Goal: Task Accomplishment & Management: Manage account settings

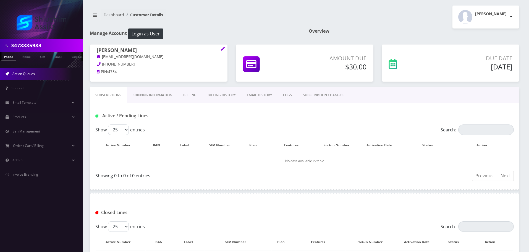
click at [38, 77] on link "Action Queues" at bounding box center [41, 74] width 83 height 12
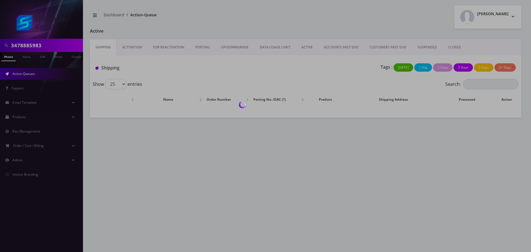
click at [308, 49] on body "3478885983 Phone Name SIM Email Company Customer Action Queues Support Email Te…" at bounding box center [265, 126] width 531 height 252
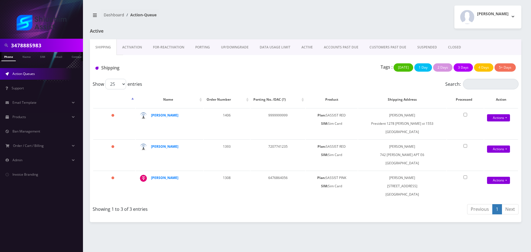
click at [308, 49] on link "ACTIVE" at bounding box center [307, 47] width 22 height 16
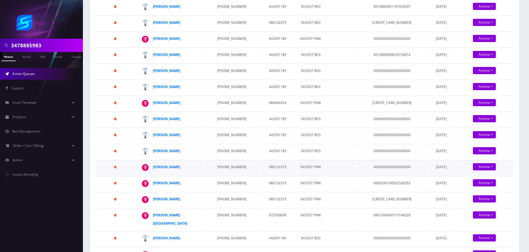
scroll to position [387, 0]
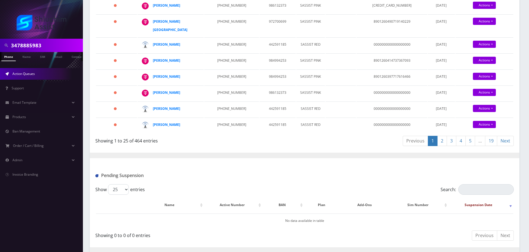
click at [491, 146] on link "19" at bounding box center [491, 141] width 12 height 10
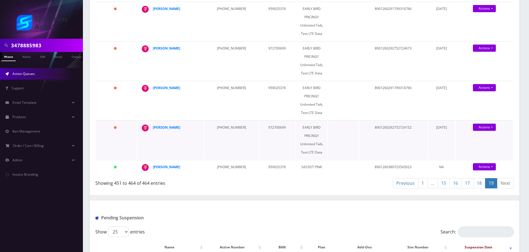
scroll to position [442, 0]
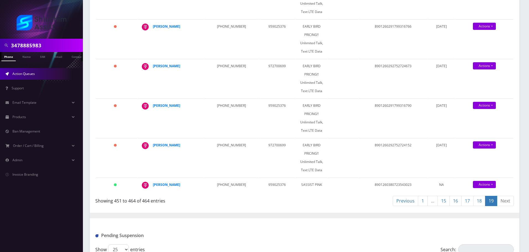
click at [51, 43] on input "3478885983" at bounding box center [46, 45] width 70 height 11
paste input "[EMAIL_ADDRESS][DOMAIN_NAME]"
type input "[EMAIL_ADDRESS][DOMAIN_NAME]"
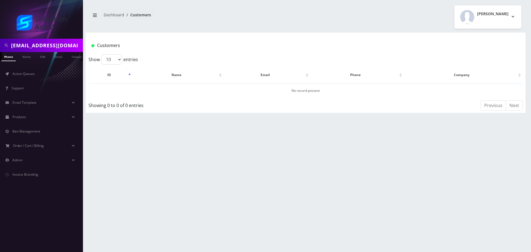
scroll to position [0, 3]
click at [54, 59] on link "Email" at bounding box center [55, 56] width 13 height 9
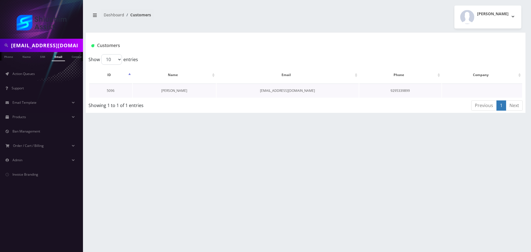
click at [168, 90] on link "[PERSON_NAME]" at bounding box center [174, 90] width 26 height 5
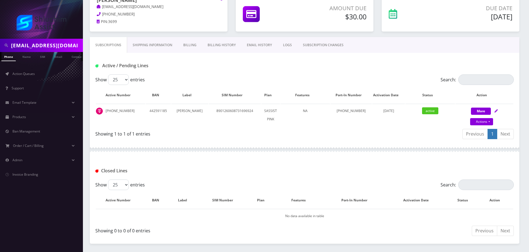
scroll to position [69, 0]
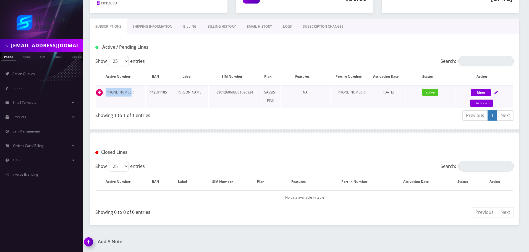
drag, startPoint x: 117, startPoint y: 93, endPoint x: 106, endPoint y: 93, distance: 11.1
click at [103, 93] on td "347-957-5577" at bounding box center [120, 96] width 49 height 22
copy td "347-957-5577"
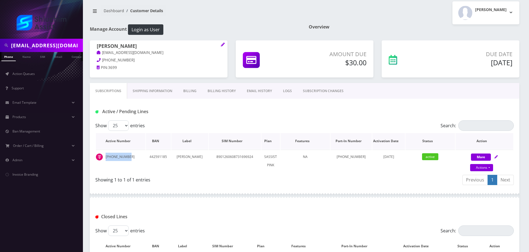
scroll to position [0, 0]
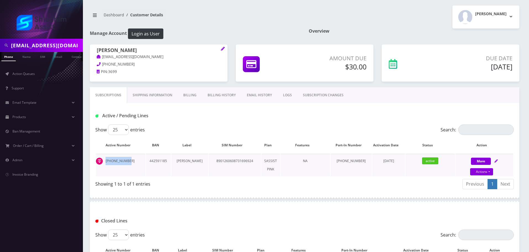
click at [126, 156] on td "347-957-5577" at bounding box center [120, 165] width 49 height 22
drag, startPoint x: 104, startPoint y: 160, endPoint x: 138, endPoint y: 160, distance: 34.3
click at [138, 160] on td "347-957-5577" at bounding box center [120, 165] width 49 height 22
copy td "347-957-5577"
click at [129, 161] on td "[PHONE_NUMBER]" at bounding box center [120, 165] width 49 height 22
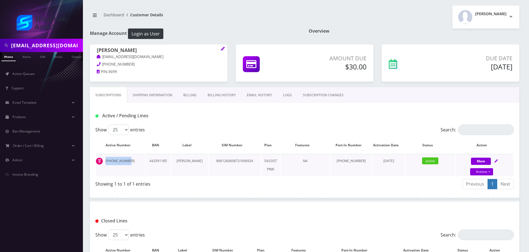
drag, startPoint x: 133, startPoint y: 161, endPoint x: 105, endPoint y: 161, distance: 27.9
click at [105, 161] on td "[PHONE_NUMBER]" at bounding box center [120, 165] width 49 height 22
copy td "[PHONE_NUMBER]"
click at [66, 45] on input "[EMAIL_ADDRESS][DOMAIN_NAME]" at bounding box center [46, 45] width 70 height 11
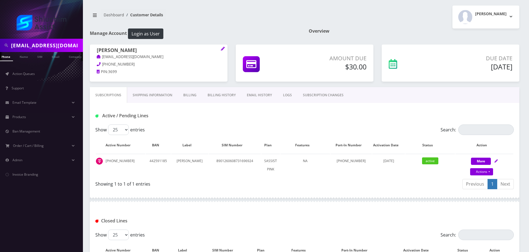
click at [66, 45] on input "[EMAIL_ADDRESS][DOMAIN_NAME]" at bounding box center [46, 45] width 70 height 11
paste input "[PHONE_NUMBER]"
click at [37, 48] on input "[PHONE_NUMBER]" at bounding box center [46, 45] width 70 height 11
type input "3479575577"
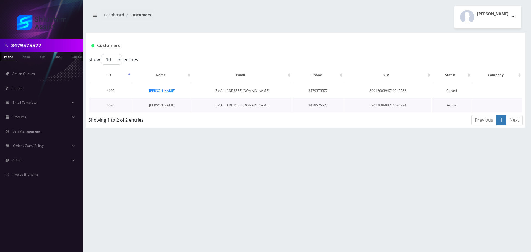
click at [167, 103] on link "[PERSON_NAME]" at bounding box center [162, 105] width 26 height 5
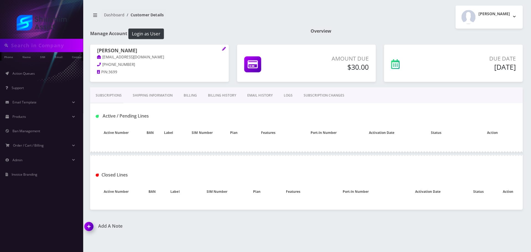
type input "3479575577"
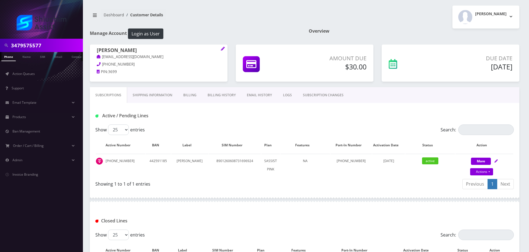
click at [192, 134] on div "Show 25 50 100 250 500 entries" at bounding box center [252, 129] width 314 height 11
click at [482, 172] on link "Actions" at bounding box center [481, 171] width 23 height 7
select select "178"
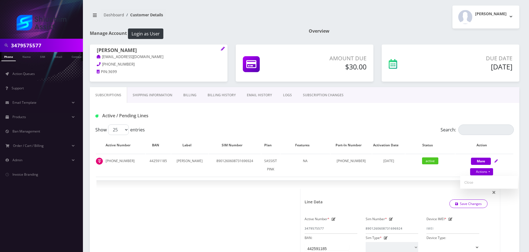
click at [224, 94] on link "Billing History" at bounding box center [221, 95] width 39 height 16
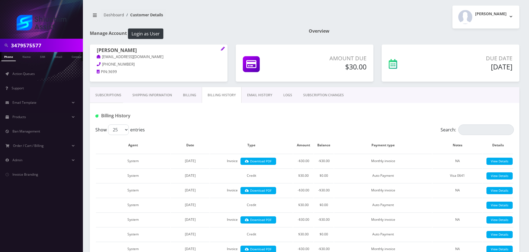
click at [113, 89] on link "Subscriptions" at bounding box center [108, 95] width 37 height 16
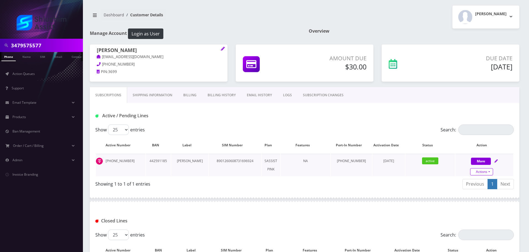
click at [484, 173] on link "Actions" at bounding box center [481, 171] width 23 height 7
select select "178"
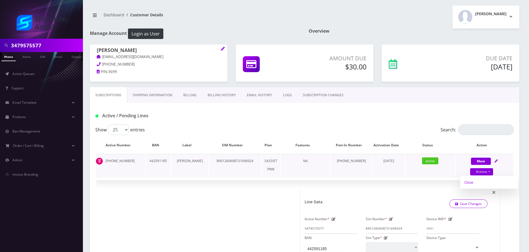
click at [477, 180] on link "Close" at bounding box center [489, 182] width 58 height 8
type input "[DATE]"
select select "178"
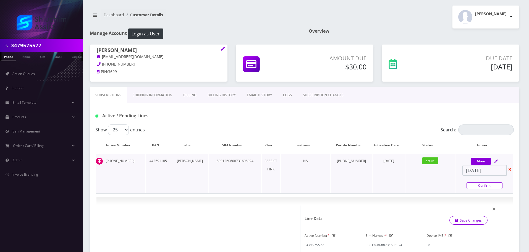
click at [480, 183] on link "Confirm" at bounding box center [484, 185] width 36 height 7
select select "178"
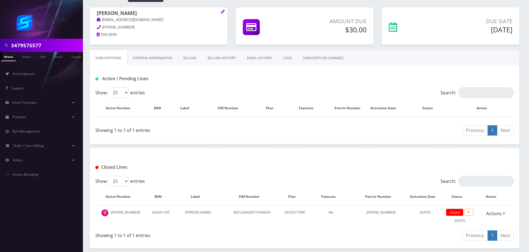
scroll to position [60, 0]
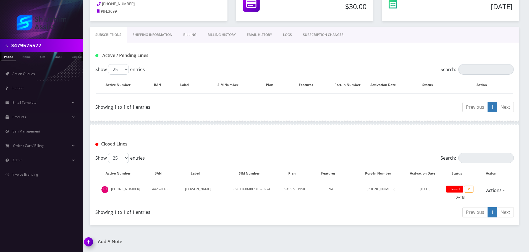
click at [188, 37] on link "Billing" at bounding box center [190, 35] width 24 height 16
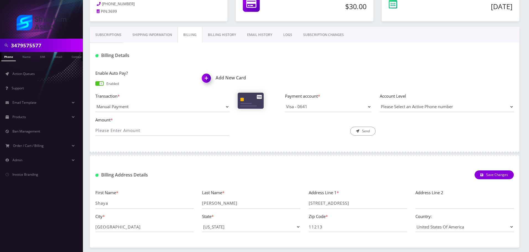
click at [111, 36] on link "Subscriptions" at bounding box center [108, 35] width 37 height 16
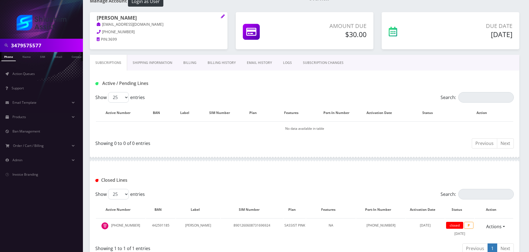
scroll to position [60, 0]
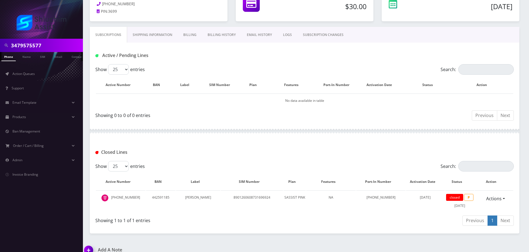
click at [190, 68] on div "Show 25 50 100 250 500 entries" at bounding box center [252, 69] width 314 height 11
click at [196, 35] on link "Billing" at bounding box center [190, 35] width 24 height 16
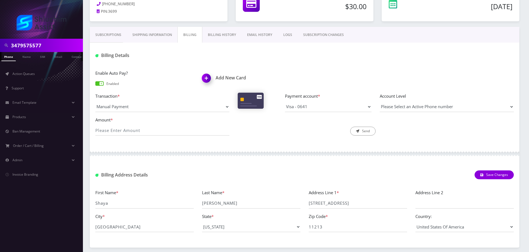
click at [99, 85] on span at bounding box center [99, 83] width 8 height 4
click at [95, 86] on input "checkbox" at bounding box center [95, 86] width 0 height 0
click at [110, 37] on link "Subscriptions" at bounding box center [108, 35] width 37 height 16
